Goal: Navigation & Orientation: Find specific page/section

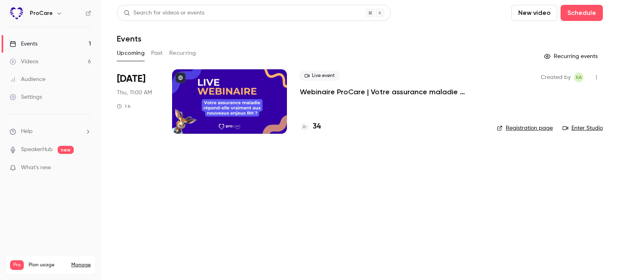
click at [44, 40] on link "Events 1" at bounding box center [50, 44] width 101 height 18
click at [36, 80] on div "Audience" at bounding box center [28, 79] width 36 height 8
